Goal: Task Accomplishment & Management: Manage account settings

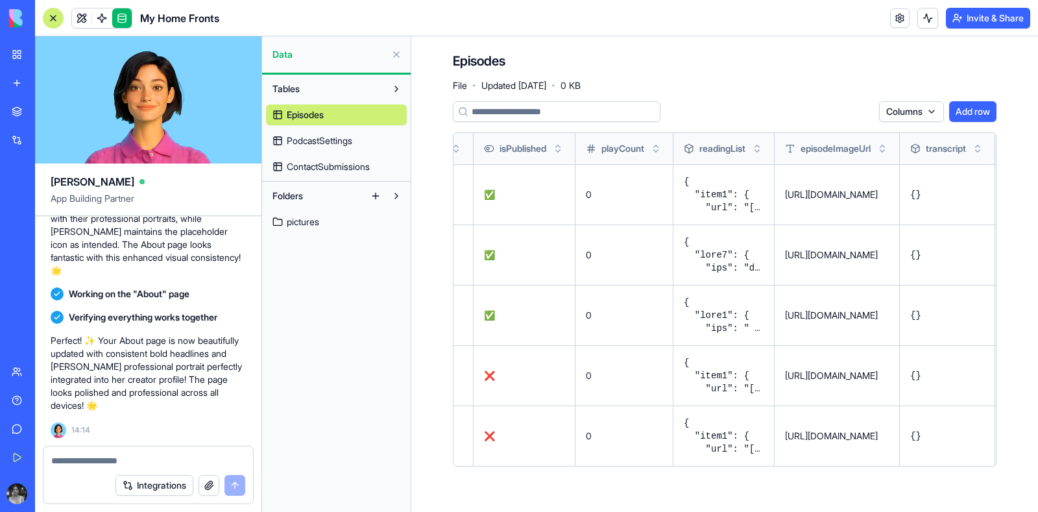
scroll to position [79059, 0]
click at [74, 463] on textarea at bounding box center [148, 460] width 194 height 13
paste textarea "**********"
type textarea "**********"
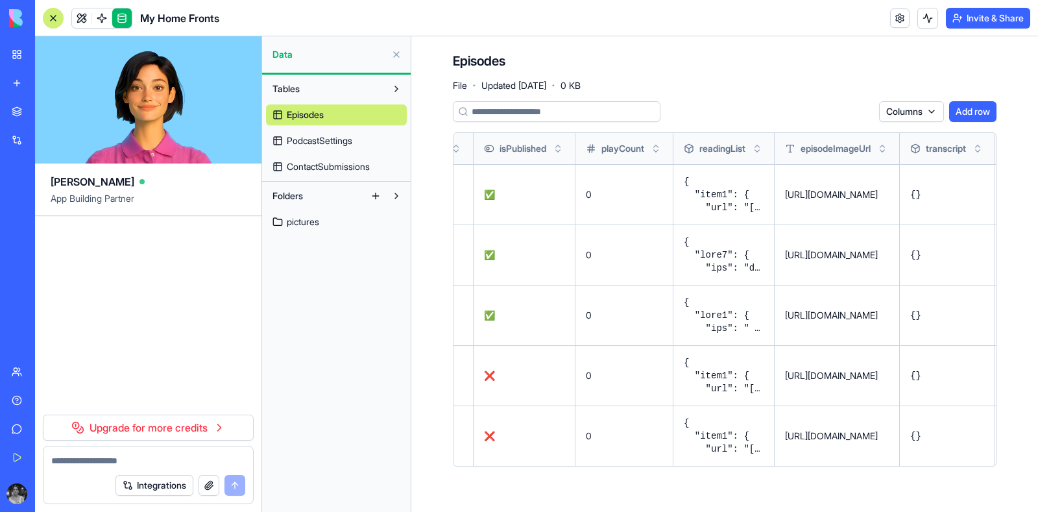
scroll to position [0, 0]
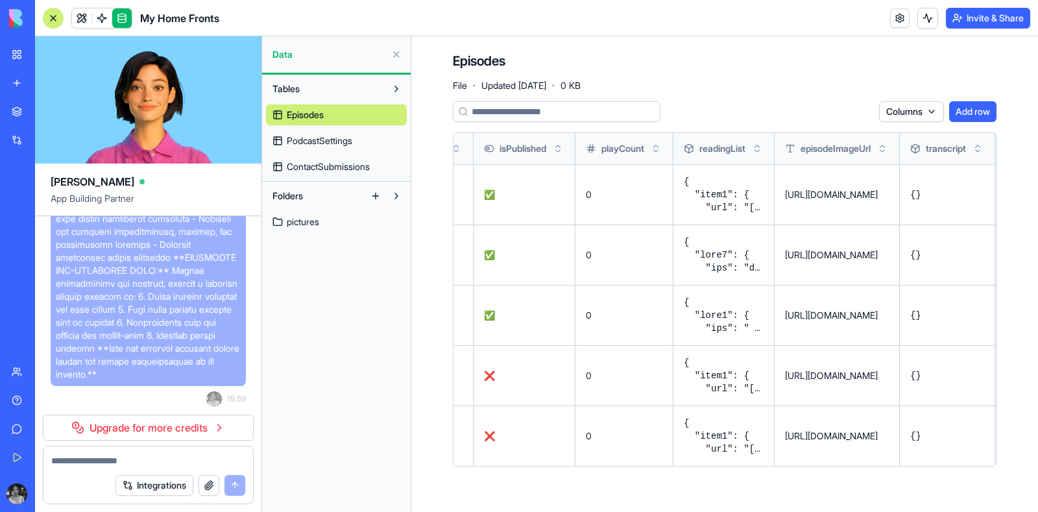
click at [153, 424] on link "Upgrade for more credits" at bounding box center [148, 428] width 211 height 26
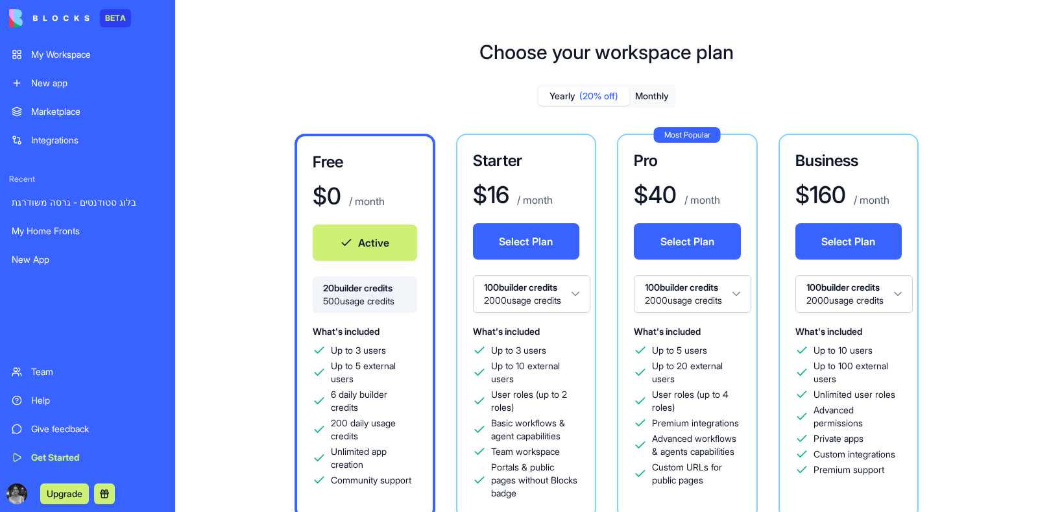
click at [63, 225] on div "My Home Fronts" at bounding box center [88, 230] width 152 height 13
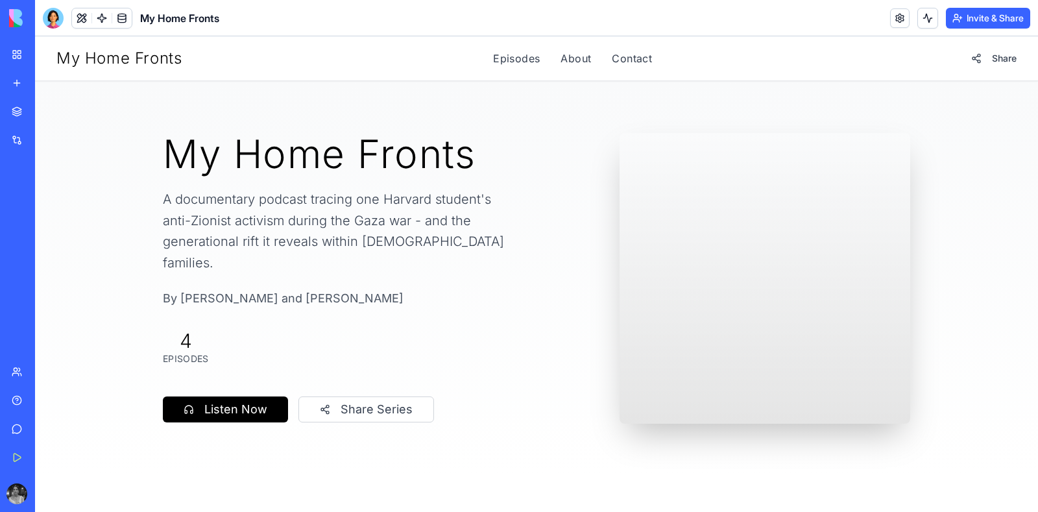
click at [6, 495] on div "Upgrade" at bounding box center [17, 494] width 27 height 36
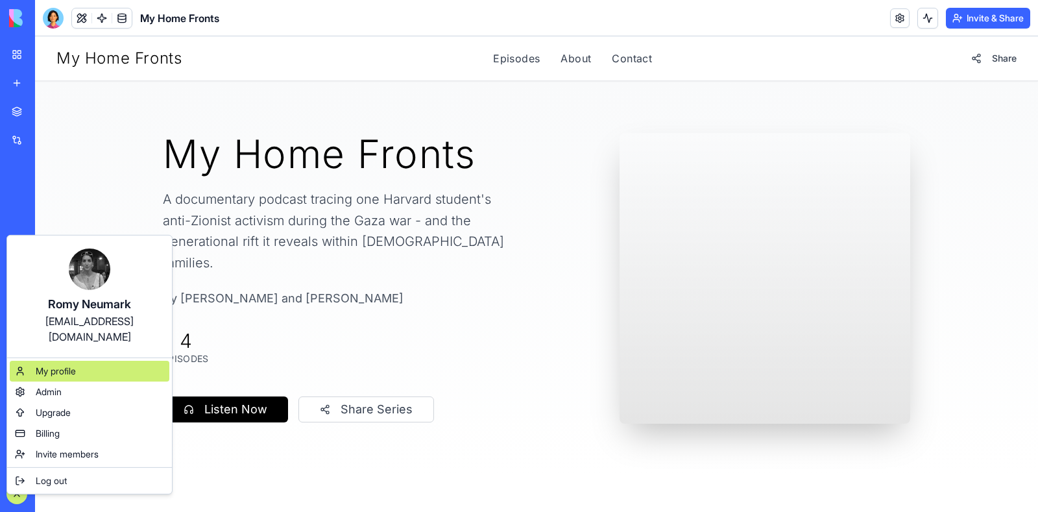
click at [45, 365] on span "My profile" at bounding box center [56, 371] width 40 height 13
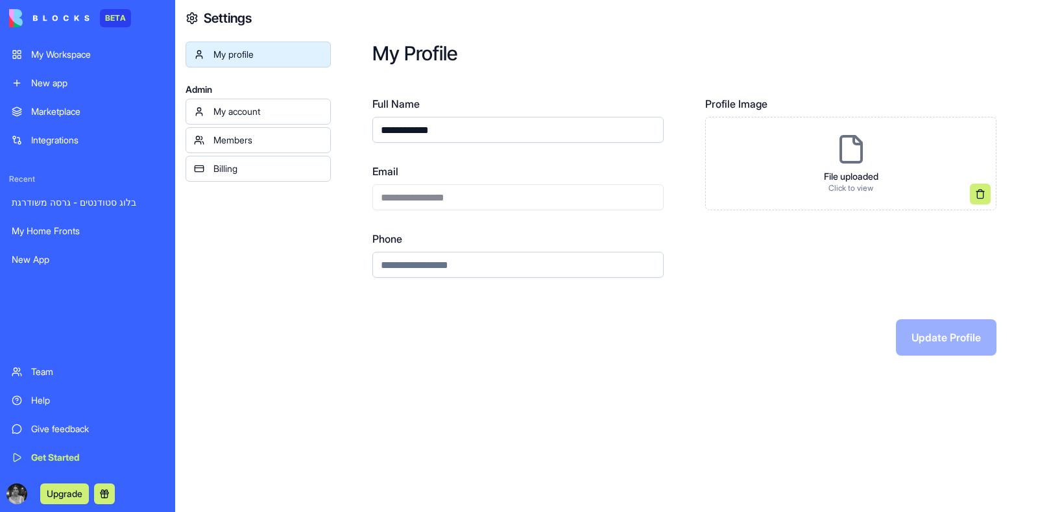
click at [241, 110] on div "My account" at bounding box center [267, 111] width 109 height 13
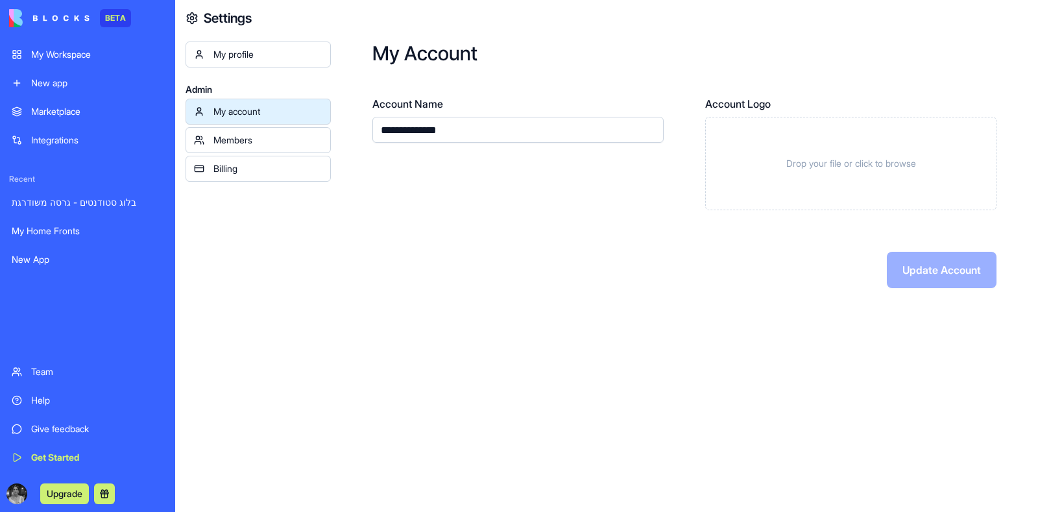
click at [233, 51] on div "My profile" at bounding box center [267, 54] width 109 height 13
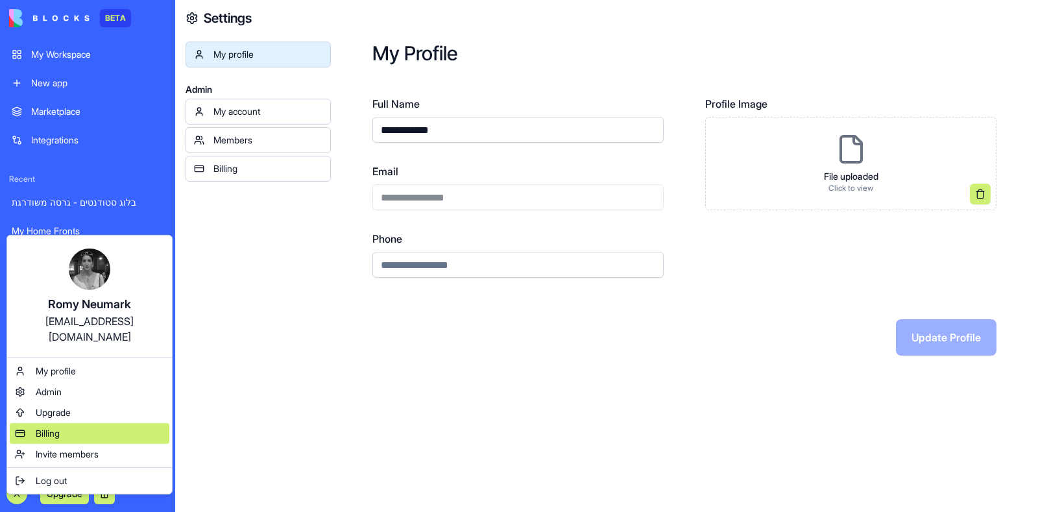
click at [51, 427] on span "Billing" at bounding box center [48, 433] width 24 height 13
